Goal: Transaction & Acquisition: Purchase product/service

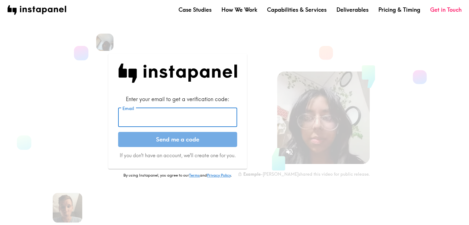
click at [184, 121] on input "Email" at bounding box center [177, 117] width 119 height 19
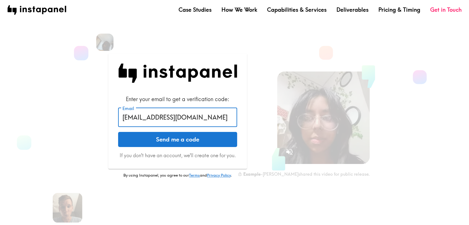
type input "[EMAIL_ADDRESS][DOMAIN_NAME]"
click at [118, 132] on button "Send me a code" at bounding box center [177, 139] width 119 height 15
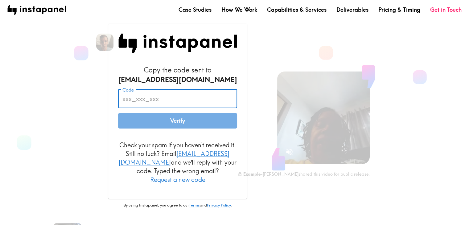
click at [152, 98] on input "Code" at bounding box center [177, 98] width 119 height 19
paste input "DbB_gDE_e8P"
type input "DbB_gDE_e8P"
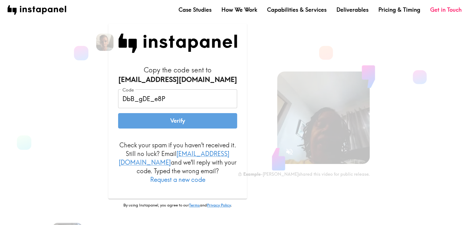
click at [184, 129] on button "Verify" at bounding box center [177, 120] width 119 height 15
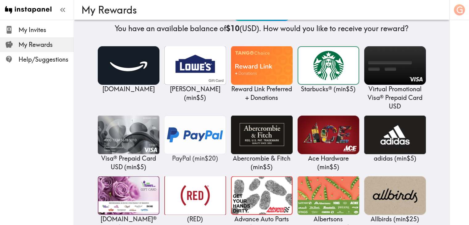
scroll to position [65, 0]
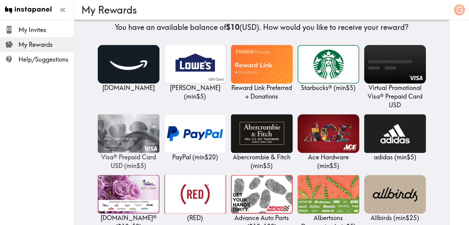
click at [135, 130] on img at bounding box center [129, 133] width 62 height 39
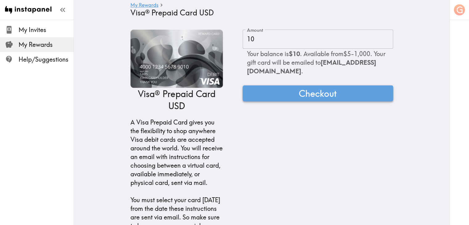
click at [336, 98] on button "Checkout" at bounding box center [318, 93] width 151 height 16
